Goal: Task Accomplishment & Management: Manage account settings

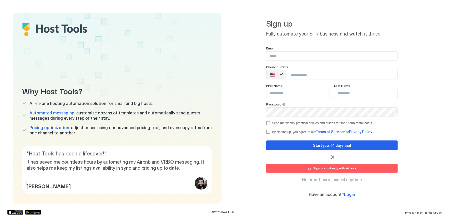
click at [346, 196] on span "Login" at bounding box center [349, 194] width 11 height 5
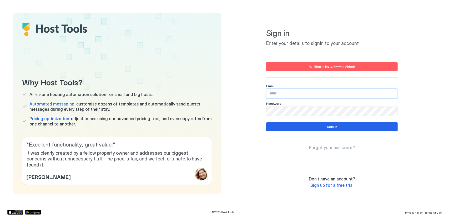
click at [287, 91] on input "Input Field" at bounding box center [332, 93] width 131 height 9
paste input "**********"
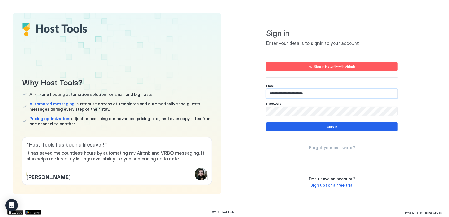
type input "**********"
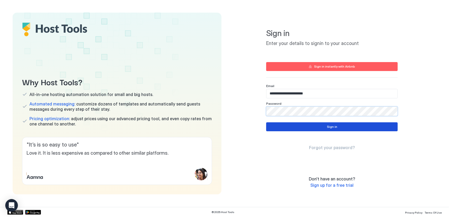
click at [303, 123] on button "Sign in" at bounding box center [332, 126] width 132 height 9
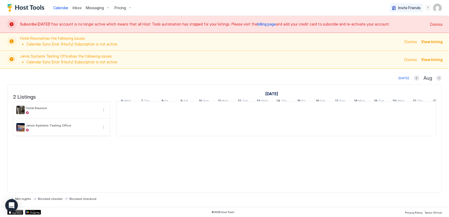
scroll to position [0, 292]
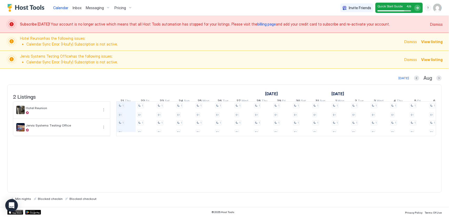
click at [436, 23] on span "Dismiss" at bounding box center [436, 25] width 13 height 6
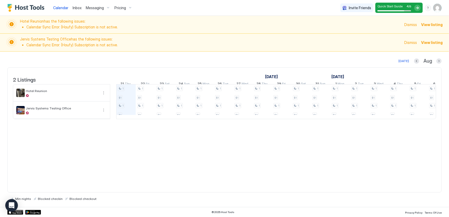
click at [100, 8] on span "Messaging" at bounding box center [95, 8] width 18 height 5
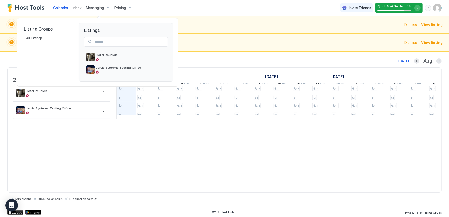
click at [440, 8] on div at bounding box center [224, 108] width 449 height 217
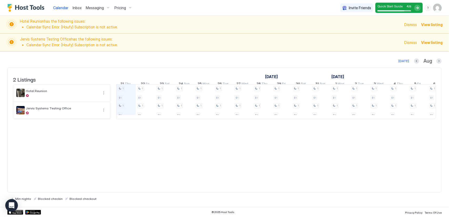
click at [440, 8] on img "User profile" at bounding box center [437, 8] width 8 height 8
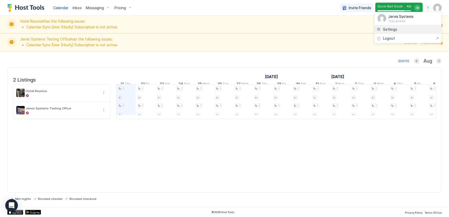
click at [397, 28] on div "Settings" at bounding box center [408, 29] width 67 height 9
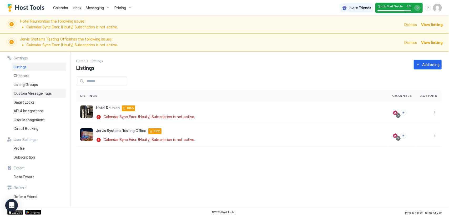
click at [37, 91] on span "Custom Message Tags" at bounding box center [33, 93] width 38 height 5
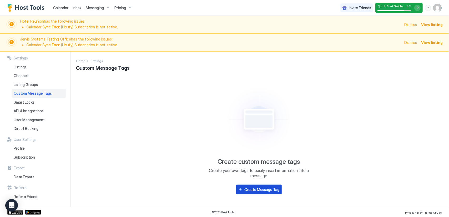
click at [252, 191] on div "Create Message Tag" at bounding box center [262, 190] width 35 height 6
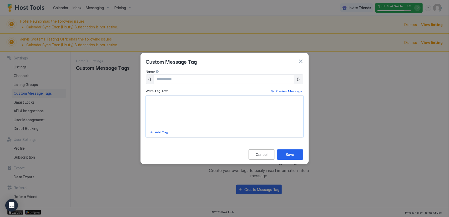
click at [192, 113] on textarea "Input Field" at bounding box center [224, 111] width 157 height 31
click at [189, 81] on input "Input Field" at bounding box center [224, 79] width 140 height 9
click at [183, 110] on textarea "Input Field" at bounding box center [224, 111] width 157 height 31
click at [161, 130] on div "Add Tag" at bounding box center [161, 132] width 13 height 5
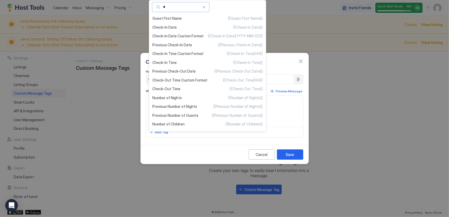
type input "*"
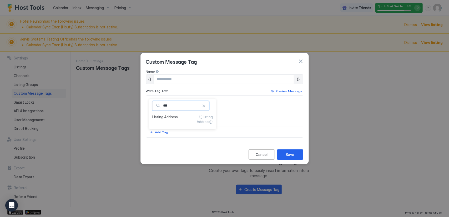
type input "***"
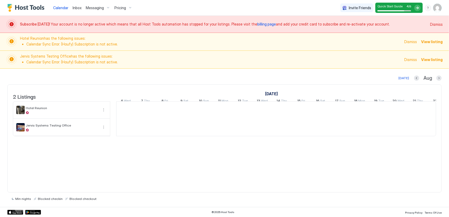
scroll to position [0, 292]
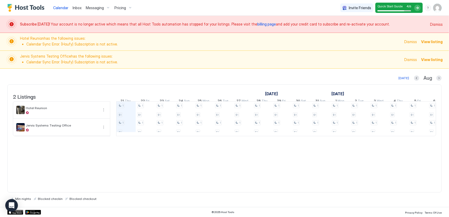
click at [437, 8] on img "User profile" at bounding box center [437, 8] width 8 height 8
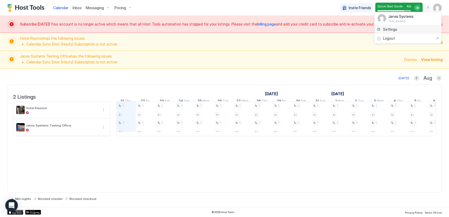
click at [383, 28] on span "Settings" at bounding box center [390, 29] width 14 height 5
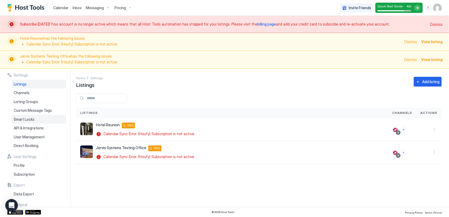
click at [45, 120] on div "Smart Locks" at bounding box center [39, 119] width 55 height 9
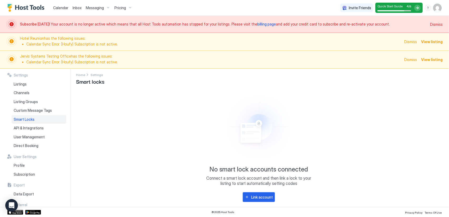
scroll to position [4, 0]
click at [249, 195] on button "Link account" at bounding box center [259, 197] width 32 height 10
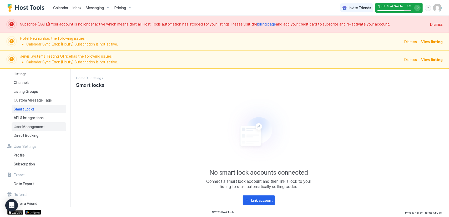
scroll to position [15, 0]
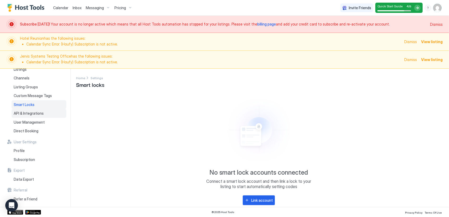
click at [33, 113] on span "API & Integrations" at bounding box center [29, 113] width 30 height 5
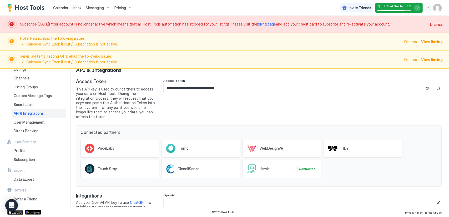
scroll to position [23, 0]
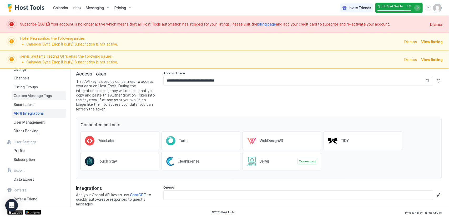
click at [29, 96] on span "Custom Message Tags" at bounding box center [33, 95] width 38 height 5
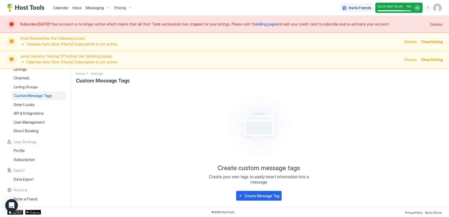
scroll to position [4, 0]
click at [249, 196] on div "Create Message Tag" at bounding box center [262, 197] width 35 height 6
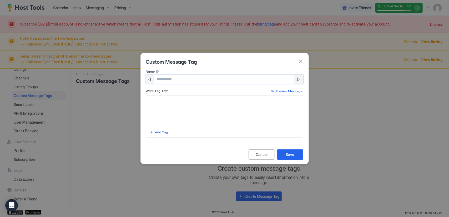
click at [183, 77] on input "Input Field" at bounding box center [224, 79] width 140 height 9
type input "*********"
click at [162, 118] on textarea "Input Field" at bounding box center [224, 111] width 157 height 31
click at [166, 132] on div "Add Tag" at bounding box center [161, 132] width 13 height 5
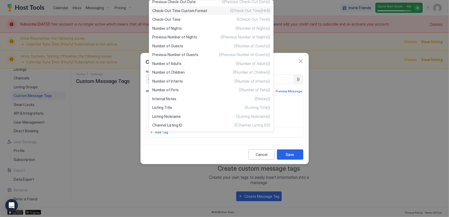
scroll to position [199, 0]
